Goal: Check status: Check status

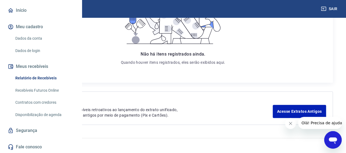
scroll to position [118, 0]
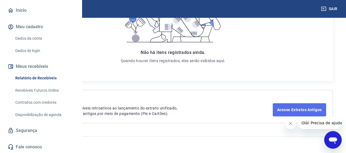
click at [291, 110] on link "Acesse Extratos Antigos" at bounding box center [299, 109] width 53 height 13
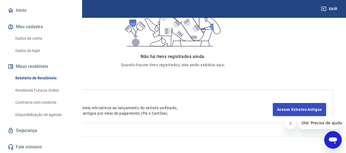
scroll to position [74, 0]
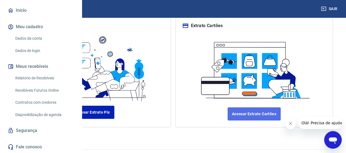
click at [256, 107] on link "Acessar Extrato Cartões" at bounding box center [254, 113] width 53 height 13
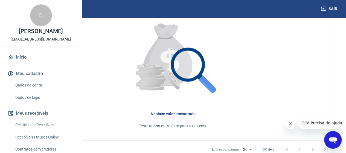
scroll to position [192, 0]
